Goal: Browse casually

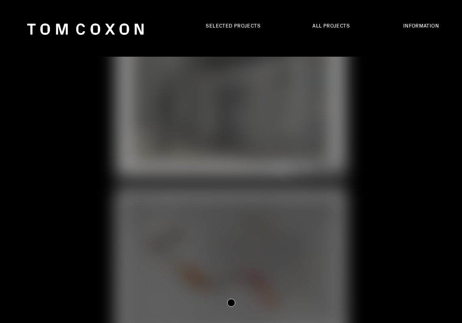
scroll to position [1229, 0]
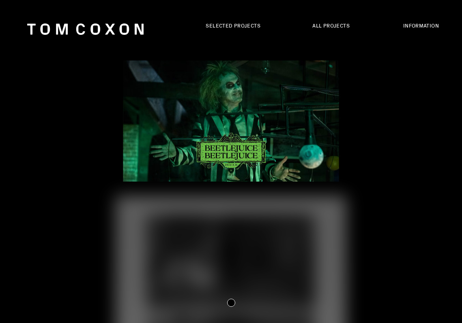
scroll to position [4081, 0]
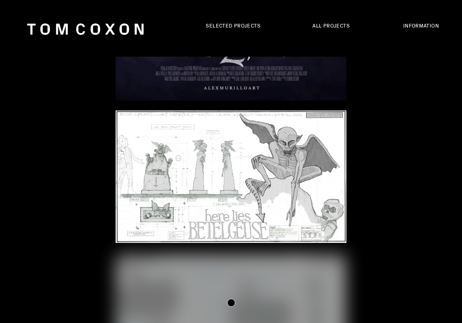
scroll to position [244, 0]
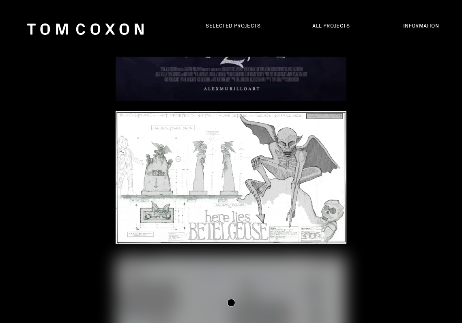
click at [257, 51] on html ".st0{clip-path:url(#SVGID_2_);fill:#1A2E50;} Selected Projects All Projects By …" at bounding box center [231, 161] width 462 height 323
click at [258, 128] on img at bounding box center [230, 177] width 231 height 133
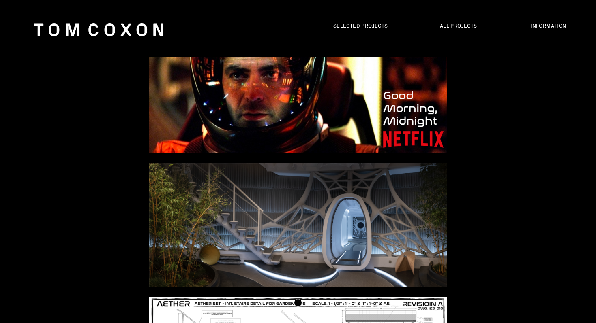
scroll to position [15143, 0]
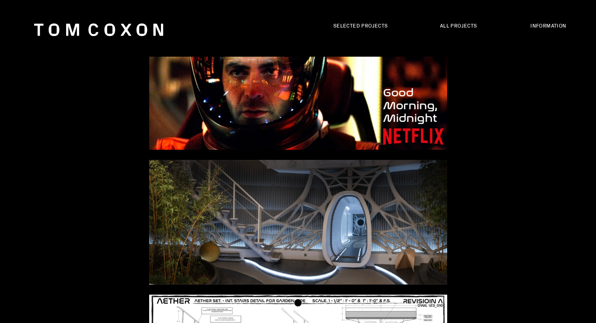
click at [74, 124] on div at bounding box center [298, 86] width 596 height 147
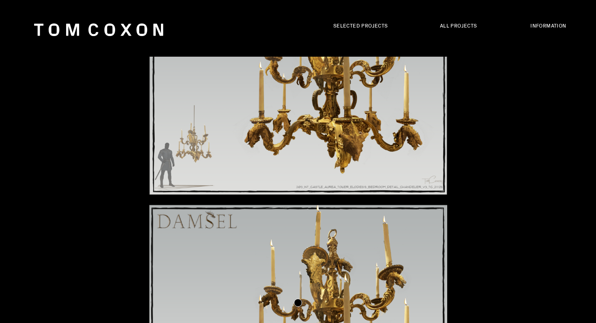
scroll to position [9928, 0]
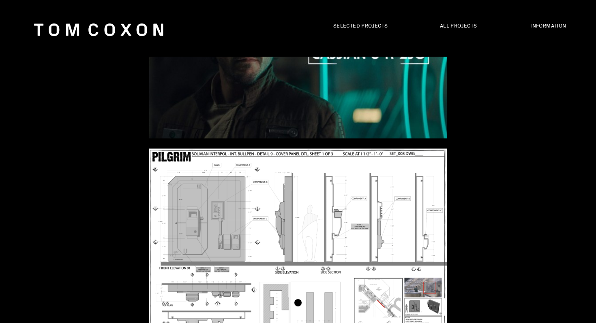
scroll to position [13662, 0]
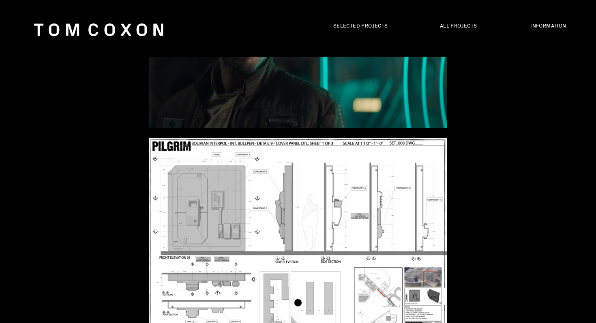
click at [100, 131] on div at bounding box center [298, 50] width 596 height 175
